Goal: Task Accomplishment & Management: Manage account settings

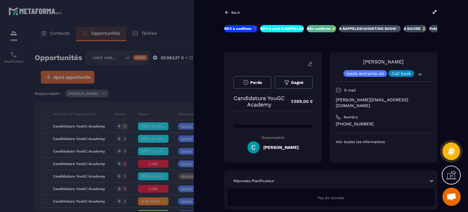
scroll to position [152, 0]
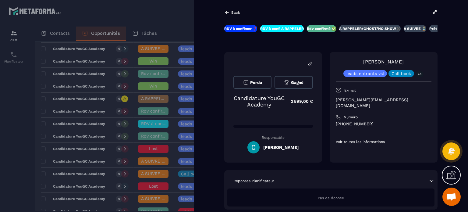
click at [231, 11] on p "Back" at bounding box center [235, 12] width 9 height 4
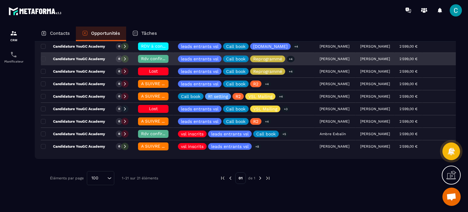
scroll to position [202, 0]
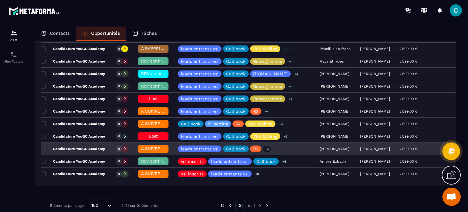
click at [151, 147] on span "A SUIVRE ⏳" at bounding box center [154, 148] width 26 height 5
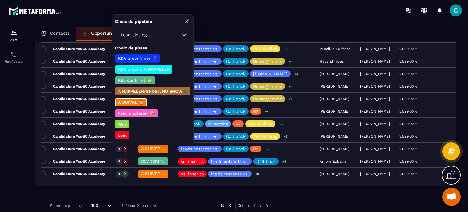
click at [123, 121] on p "Win" at bounding box center [122, 124] width 10 height 6
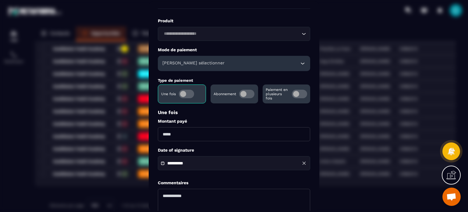
scroll to position [61, 0]
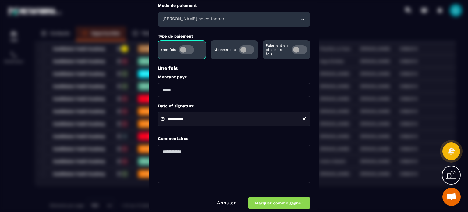
click at [166, 85] on input "Modal window" at bounding box center [234, 90] width 152 height 14
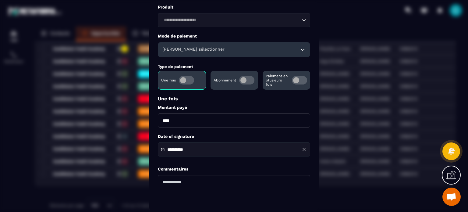
click at [225, 48] on div "[PERSON_NAME] sélectionner" at bounding box center [234, 49] width 152 height 15
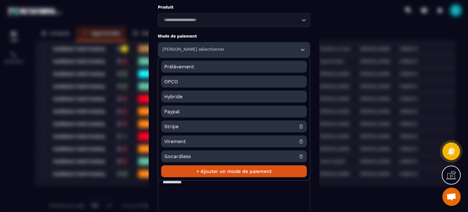
click at [195, 143] on span "Virement" at bounding box center [231, 141] width 134 height 12
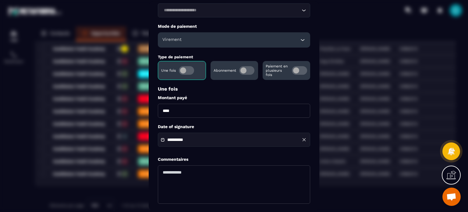
scroll to position [7, 0]
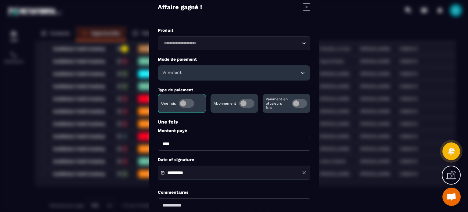
click at [206, 43] on input "Search for option" at bounding box center [231, 43] width 138 height 7
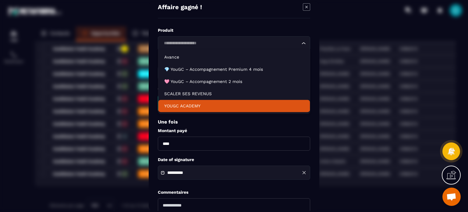
click at [191, 104] on p "YOUGC ACADEMY" at bounding box center [234, 106] width 140 height 6
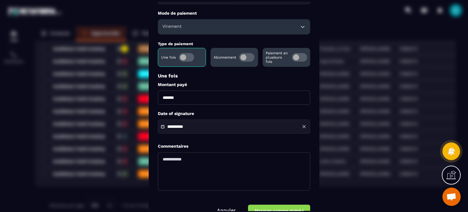
scroll to position [68, 0]
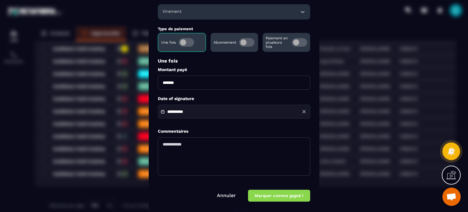
click at [168, 83] on input "*******" at bounding box center [234, 83] width 152 height 14
type input "*******"
click at [218, 98] on label "Date of signature" at bounding box center [234, 99] width 152 height 6
click at [211, 128] on div "Commentaires" at bounding box center [234, 153] width 152 height 56
click at [277, 191] on button "Marquer comme gagné !" at bounding box center [279, 196] width 62 height 12
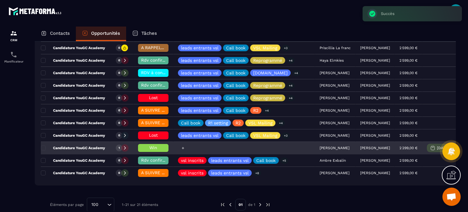
scroll to position [202, 0]
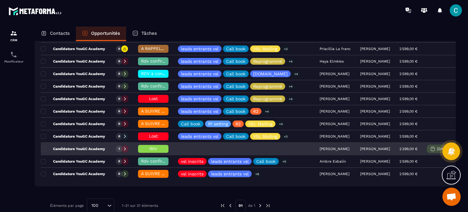
click at [80, 146] on p "Candidature YouGC Academy" at bounding box center [73, 148] width 64 height 5
